Goal: Register for event/course

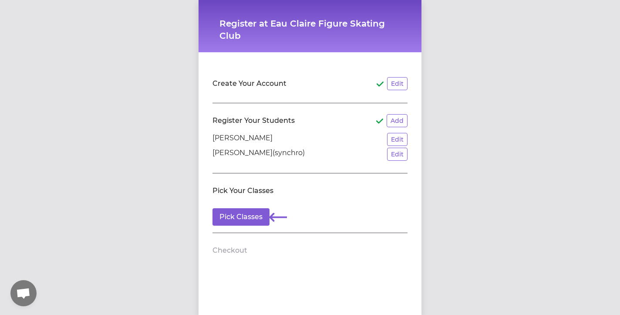
click at [258, 205] on section "Pick Your Classes Pick Classes" at bounding box center [309, 203] width 195 height 60
click at [253, 207] on section "Pick Your Classes Pick Classes" at bounding box center [309, 203] width 195 height 60
click at [246, 217] on button "Pick Classes" at bounding box center [240, 216] width 57 height 17
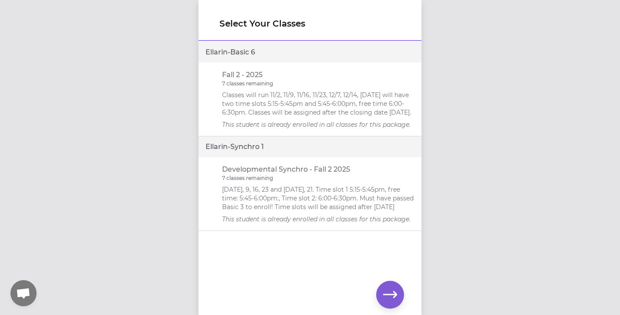
drag, startPoint x: 277, startPoint y: 186, endPoint x: 300, endPoint y: 228, distance: 48.1
click at [300, 223] on div "Developmental Synchro - Fall 2 2025 7 classes remaining [DATE], 9, 16, 23 and […" at bounding box center [318, 193] width 193 height 59
click at [300, 223] on p "This student is already enrolled in all classes for this package." at bounding box center [318, 219] width 193 height 9
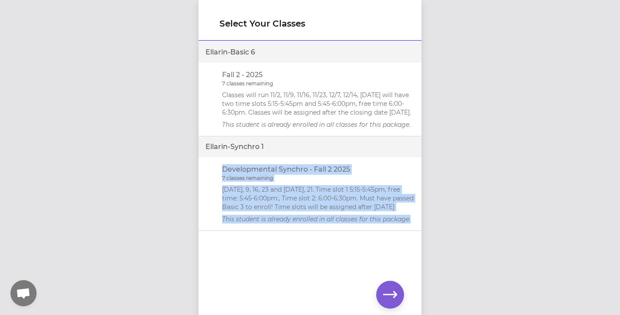
drag, startPoint x: 222, startPoint y: 169, endPoint x: 256, endPoint y: 235, distance: 74.2
click at [256, 231] on li "Developmental Synchro - Fall 2 2025 7 classes remaining [DATE], 9, 16, 23 and […" at bounding box center [310, 194] width 223 height 74
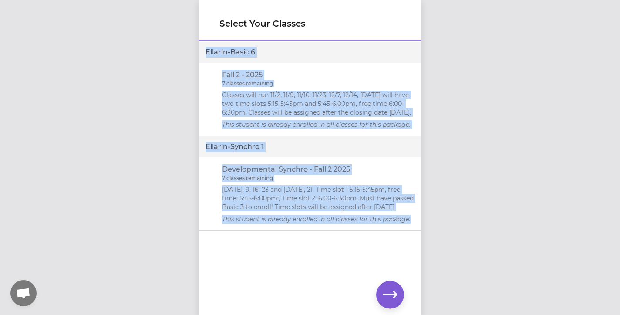
drag, startPoint x: 258, startPoint y: 235, endPoint x: 204, endPoint y: 47, distance: 194.9
click at [204, 47] on form "Ellarin - Basic 6 Fall 2 - 2025 7 classes remaining Classes will run 11/2, 11/9…" at bounding box center [310, 136] width 223 height 189
click at [204, 47] on div "Ellarin - Basic 6" at bounding box center [310, 52] width 223 height 21
drag, startPoint x: 204, startPoint y: 47, endPoint x: 260, endPoint y: 242, distance: 201.9
click at [260, 242] on div "Ellarin - Basic 6 Fall 2 - 2025 7 classes remaining Classes will run 11/2, 11/9…" at bounding box center [310, 164] width 223 height 244
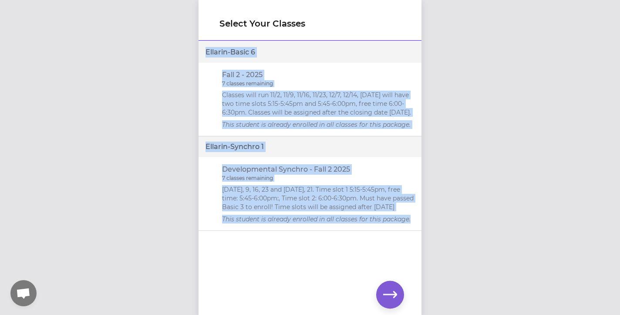
click at [260, 242] on div "Ellarin - Basic 6 Fall 2 - 2025 7 classes remaining Classes will run 11/2, 11/9…" at bounding box center [310, 164] width 223 height 244
drag, startPoint x: 260, startPoint y: 236, endPoint x: 202, endPoint y: 50, distance: 195.3
click at [202, 50] on form "Ellarin - Basic 6 Fall 2 - 2025 7 classes remaining Classes will run 11/2, 11/9…" at bounding box center [310, 136] width 223 height 189
click at [202, 50] on div "Ellarin - Basic 6" at bounding box center [310, 52] width 223 height 21
